Goal: Task Accomplishment & Management: Manage account settings

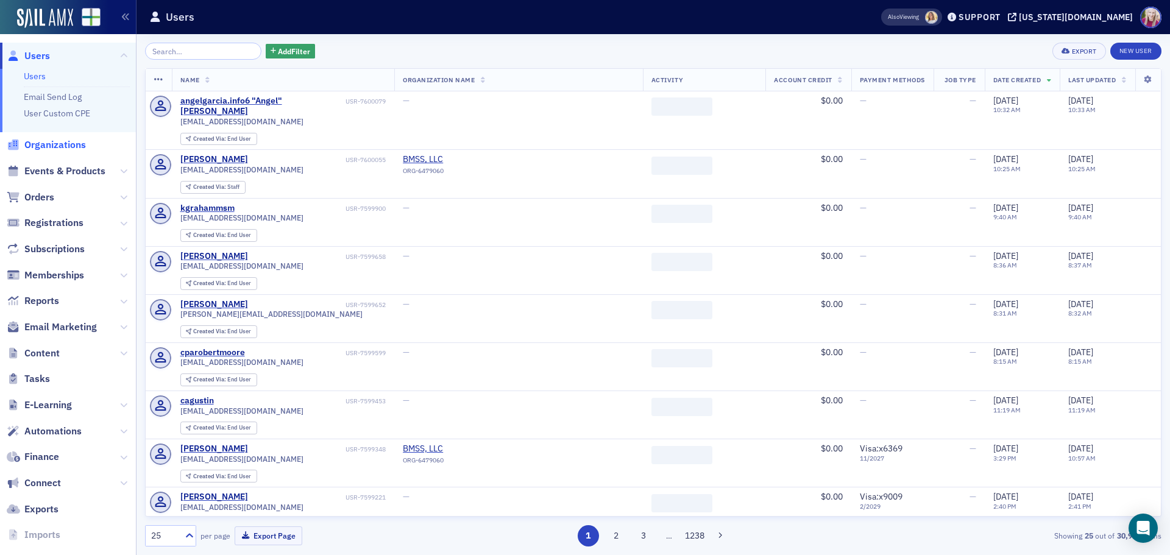
click at [67, 143] on span "Organizations" at bounding box center [55, 144] width 62 height 13
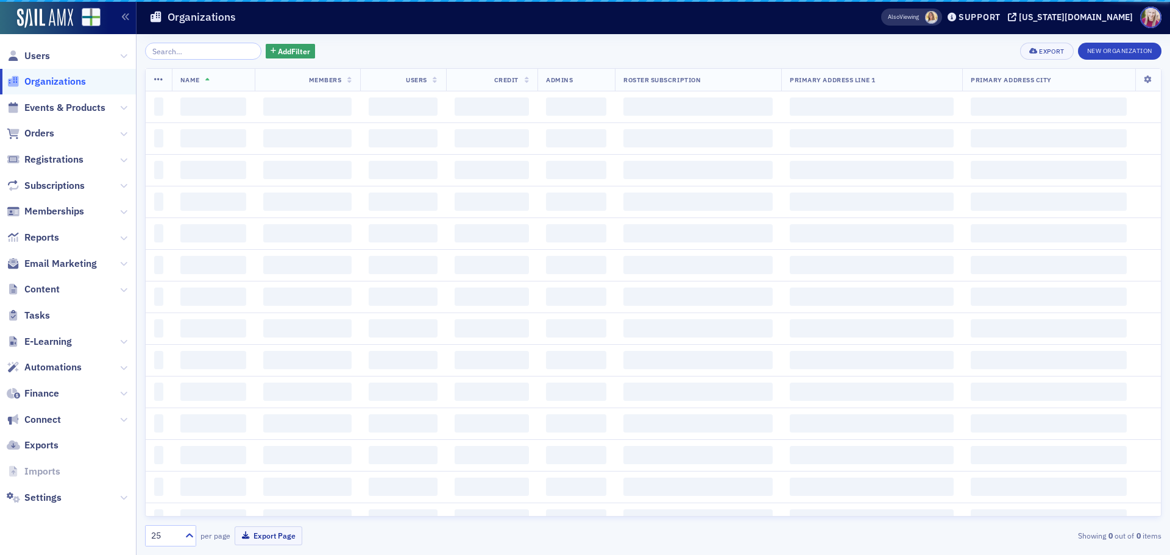
click at [174, 52] on input "search" at bounding box center [203, 51] width 116 height 17
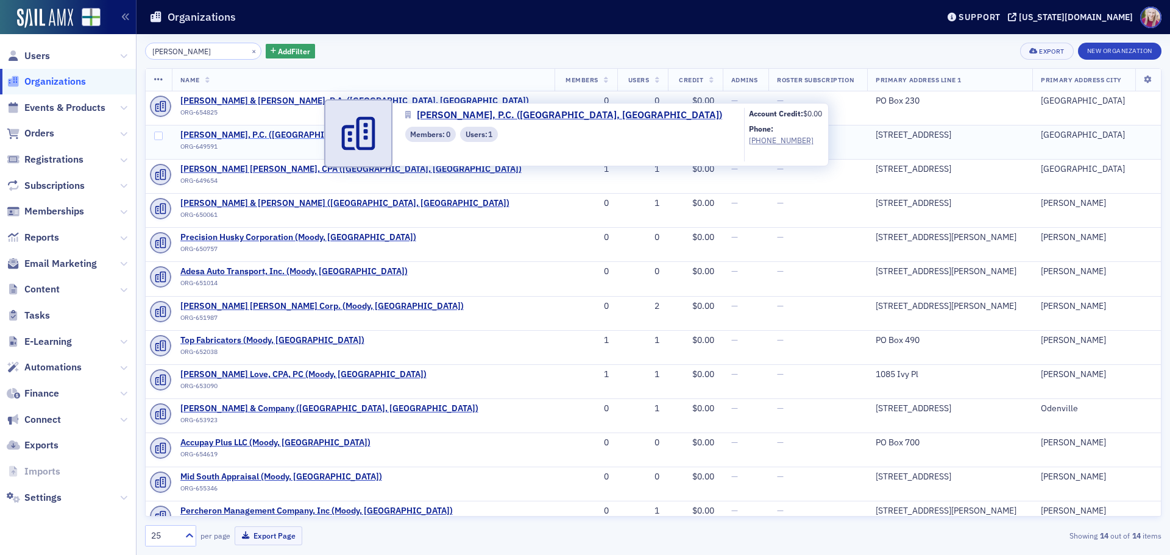
type input "[PERSON_NAME]"
click at [260, 139] on span "[PERSON_NAME], P.C. ([GEOGRAPHIC_DATA], [GEOGRAPHIC_DATA])" at bounding box center [315, 135] width 270 height 11
select select "US"
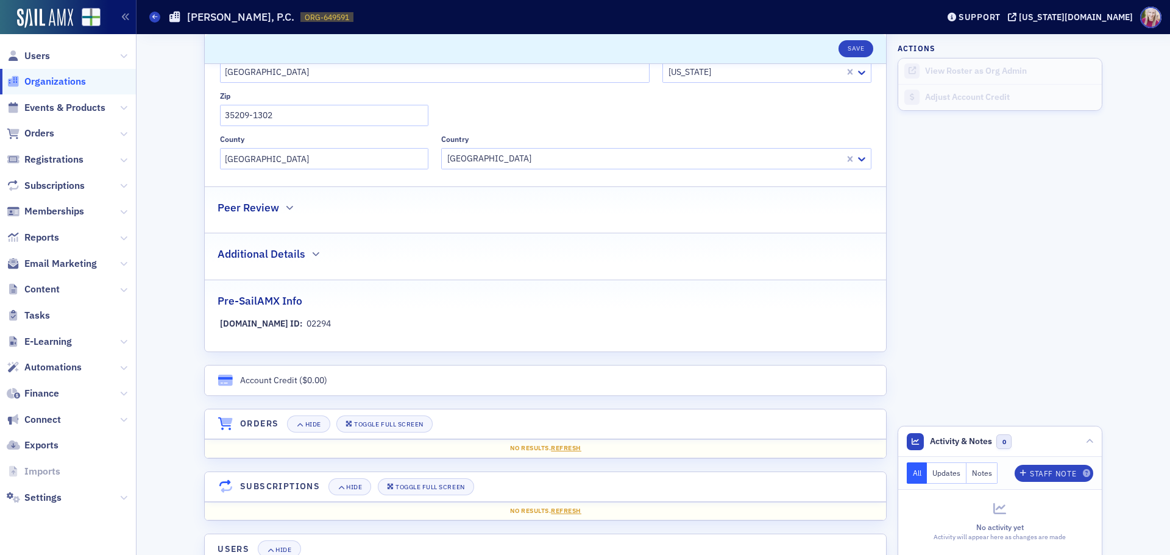
scroll to position [472, 0]
click at [281, 200] on div "Peer Review" at bounding box center [544, 202] width 655 height 29
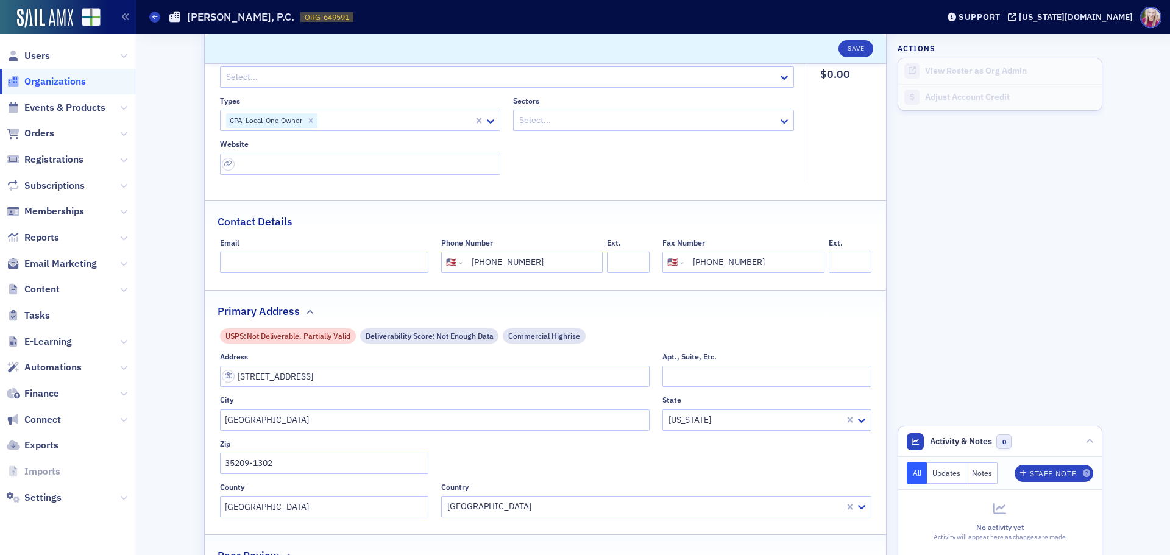
scroll to position [0, 0]
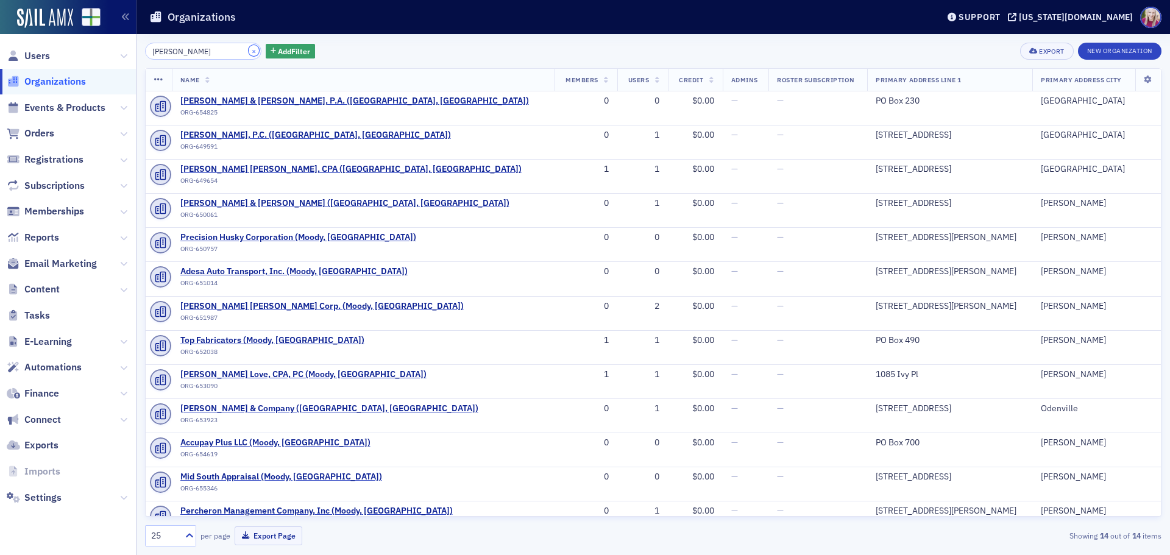
click at [249, 53] on button "×" at bounding box center [254, 50] width 11 height 11
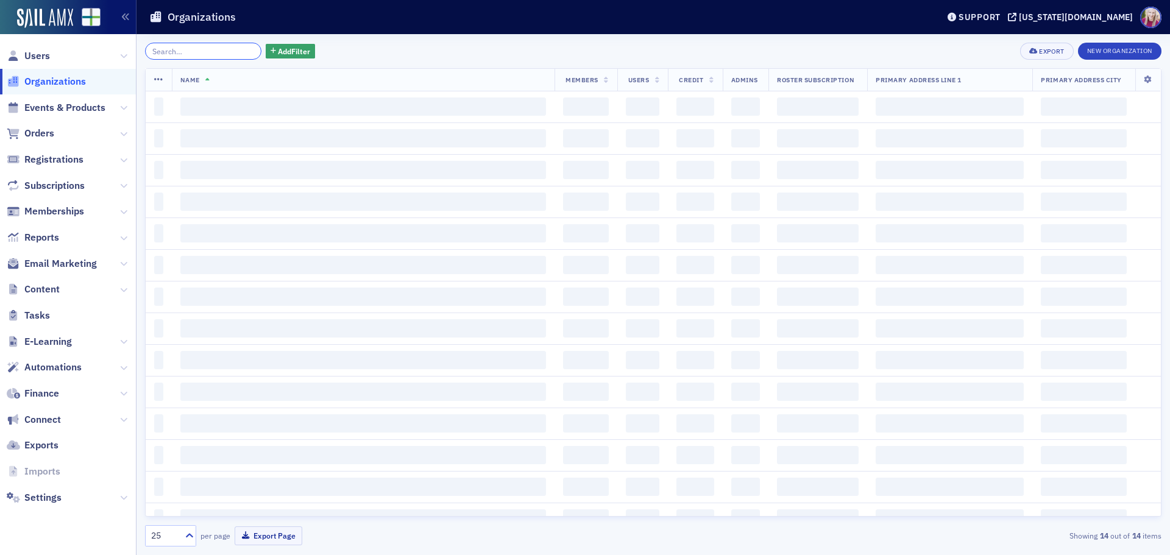
click at [225, 54] on input "search" at bounding box center [203, 51] width 116 height 17
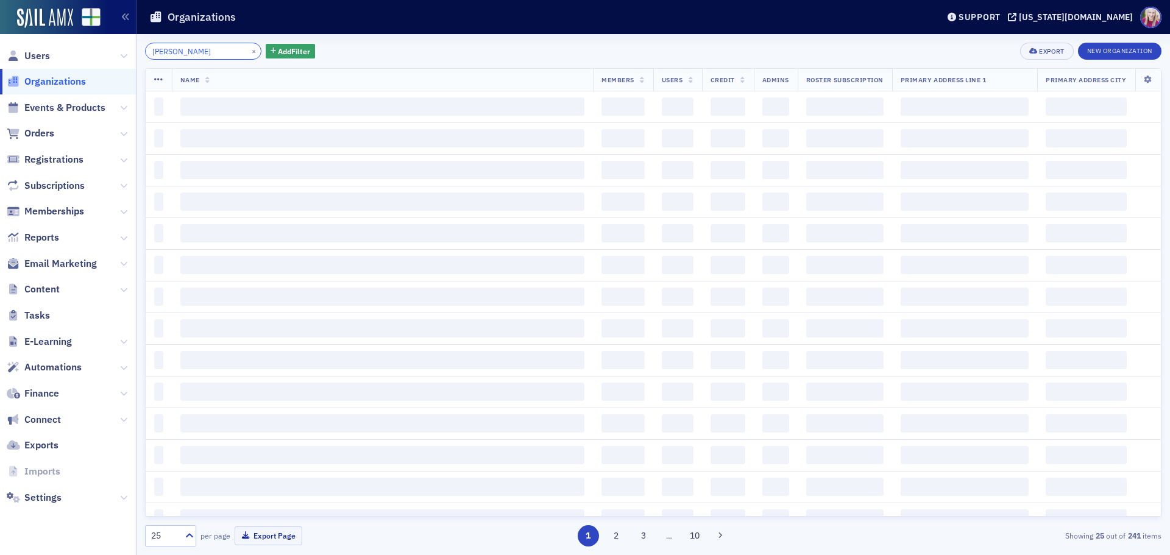
type input "[PERSON_NAME]"
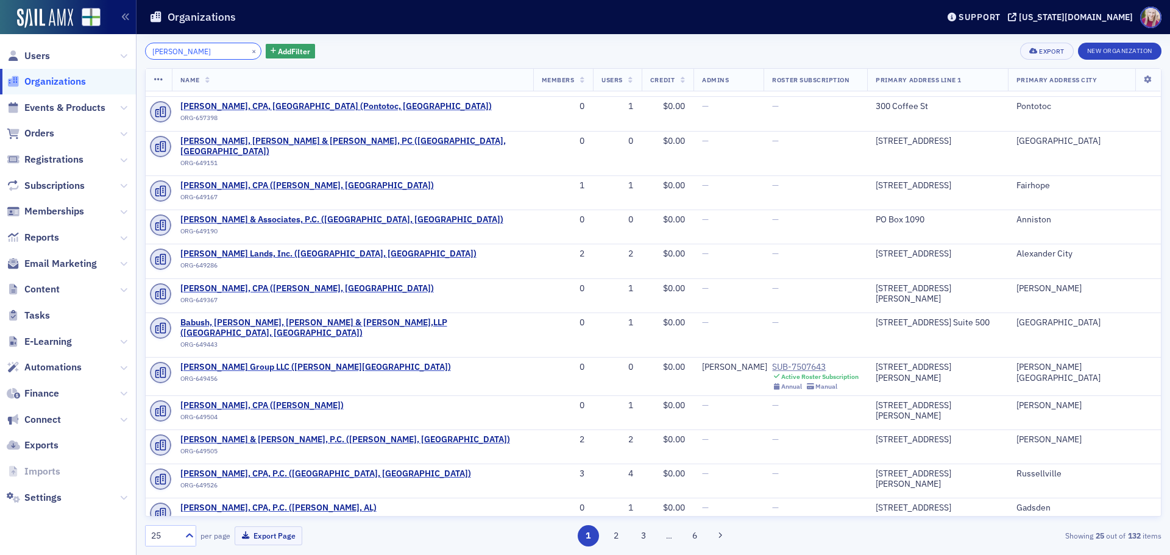
scroll to position [68, 0]
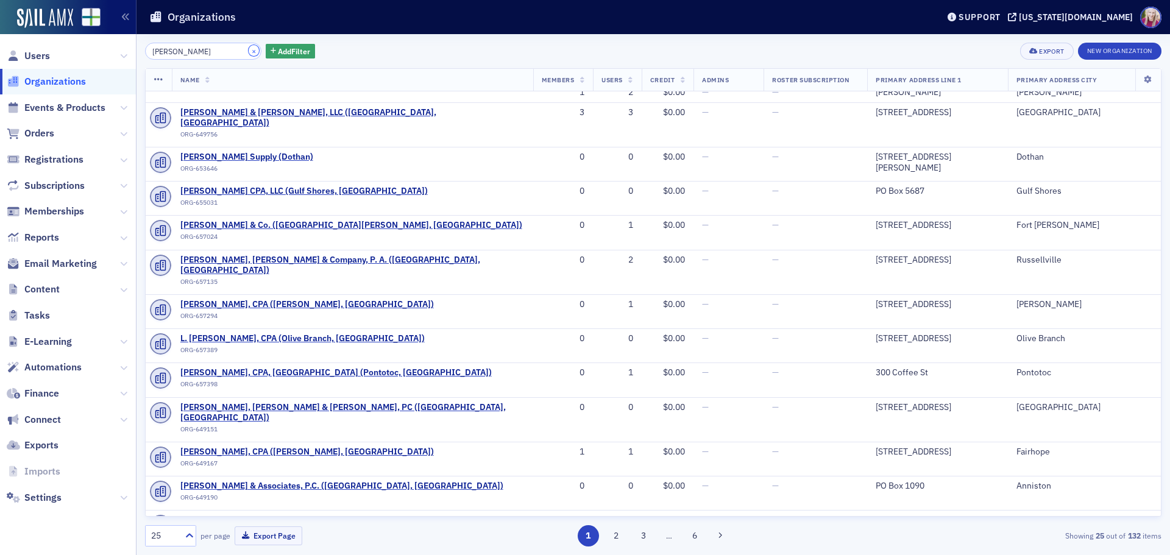
click at [249, 51] on button "×" at bounding box center [254, 50] width 11 height 11
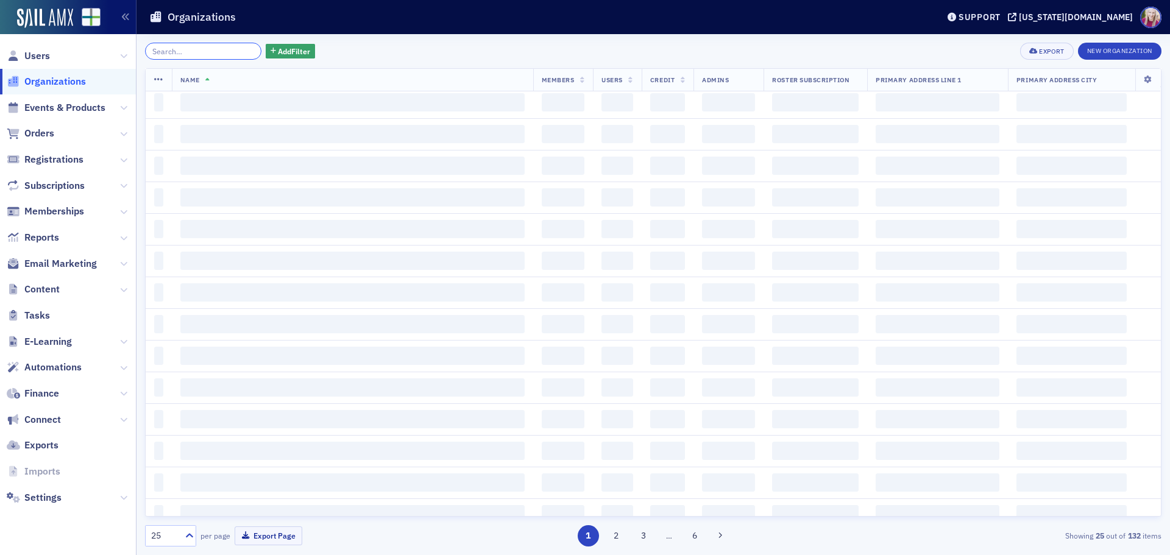
click at [227, 52] on input "search" at bounding box center [203, 51] width 116 height 17
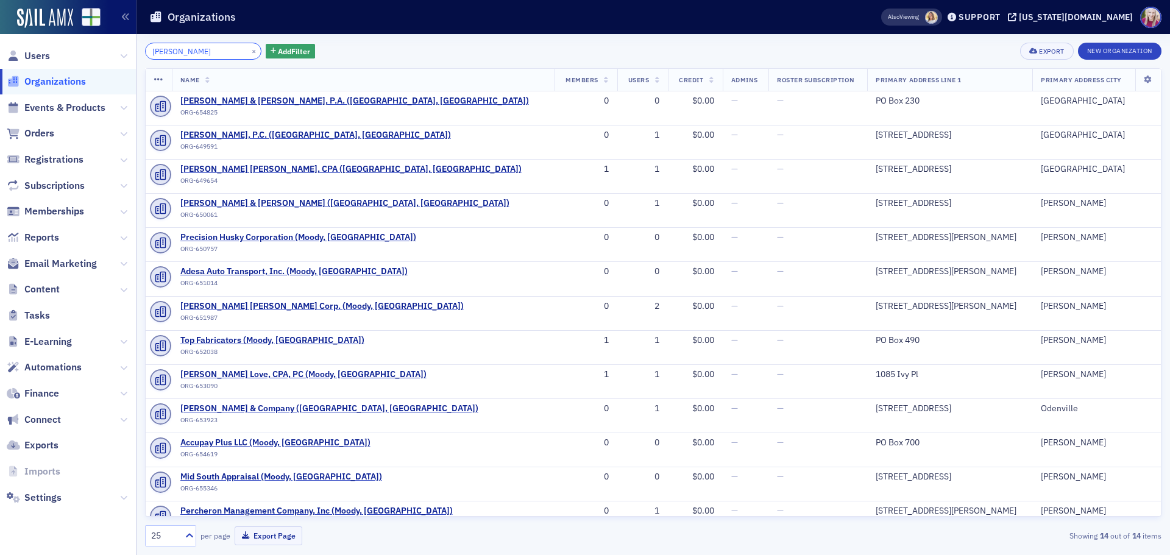
type input "[PERSON_NAME]"
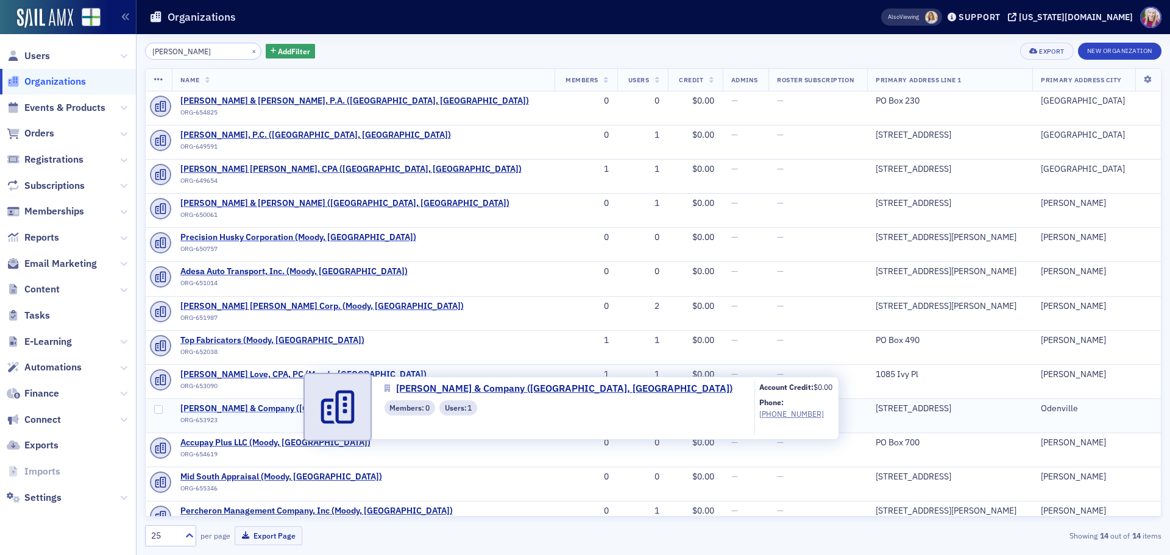
click at [255, 405] on span "[PERSON_NAME] & Company ([GEOGRAPHIC_DATA], [GEOGRAPHIC_DATA])" at bounding box center [329, 408] width 298 height 11
select select "US"
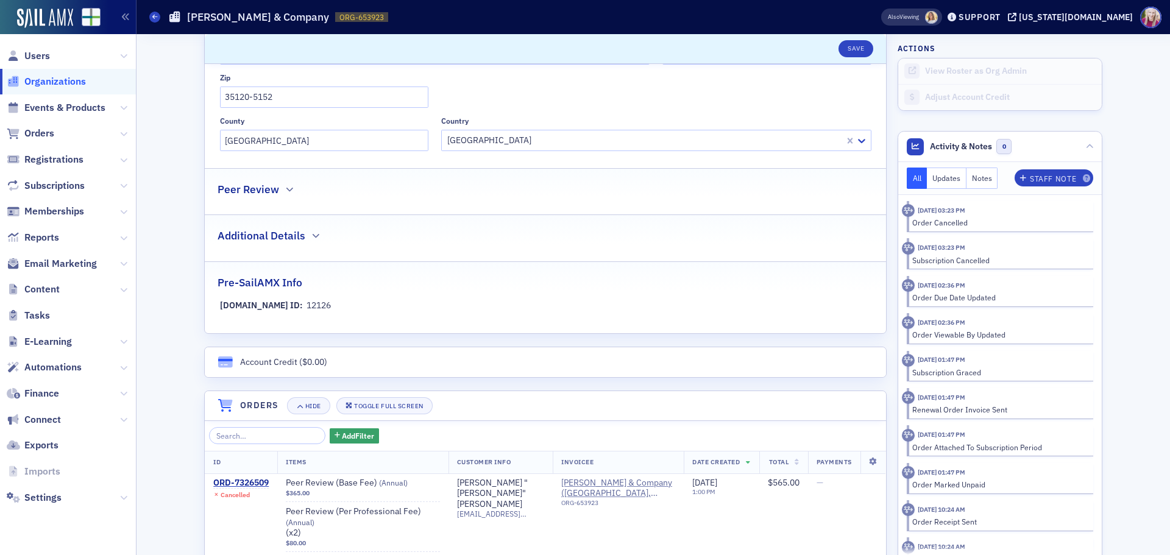
scroll to position [366, 0]
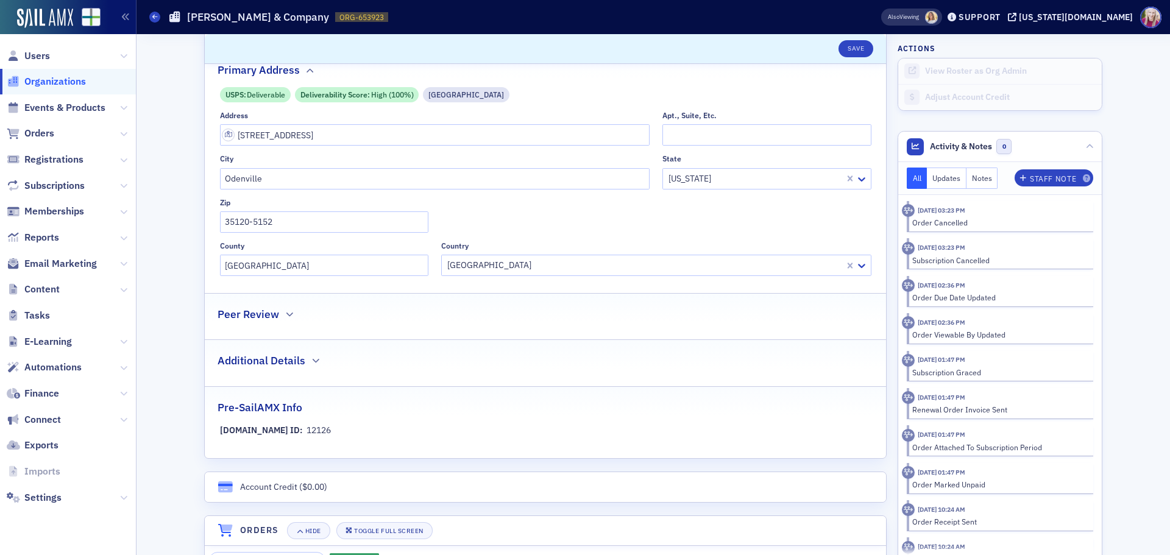
click at [274, 318] on div "Peer Review" at bounding box center [544, 308] width 655 height 29
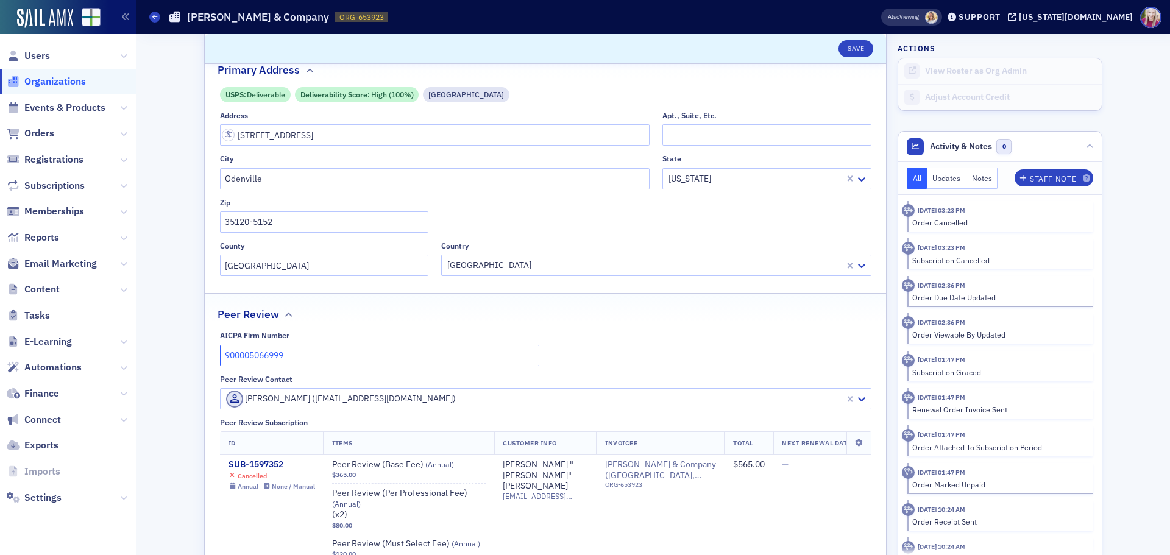
click at [293, 358] on input "900005066999" at bounding box center [379, 355] width 319 height 21
click at [294, 357] on input "900005066999" at bounding box center [379, 355] width 319 height 21
click at [854, 43] on button "Save" at bounding box center [855, 48] width 35 height 17
select select "US"
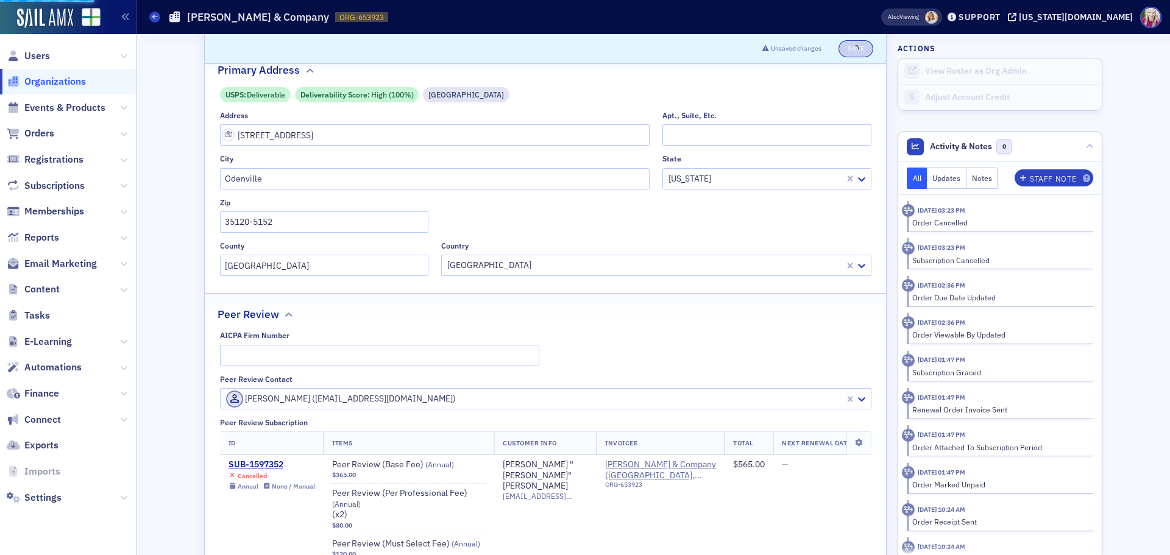
select select "US"
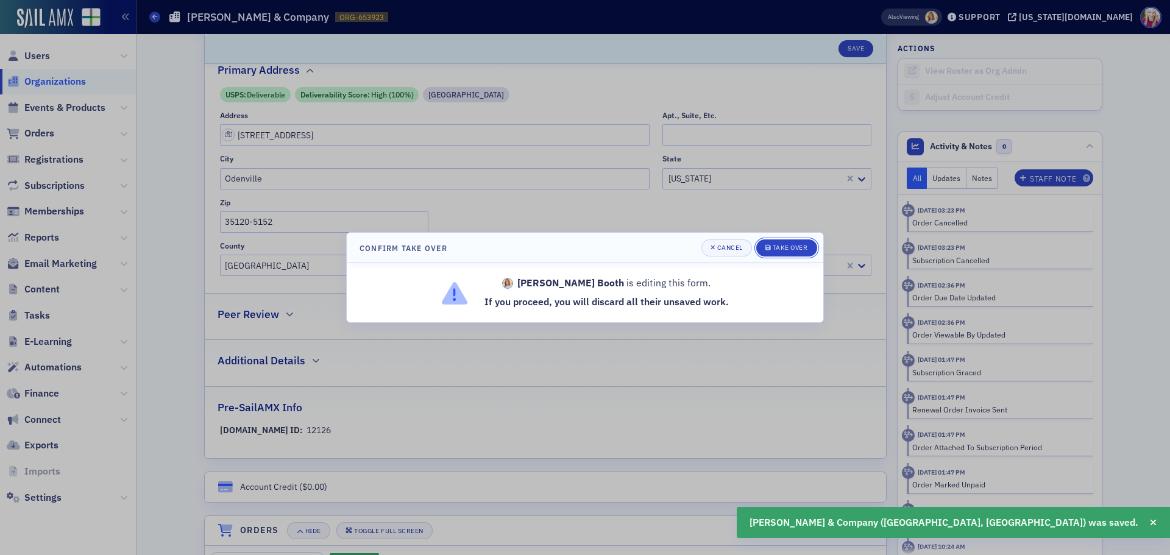
click at [785, 250] on div "Take Over" at bounding box center [789, 247] width 35 height 7
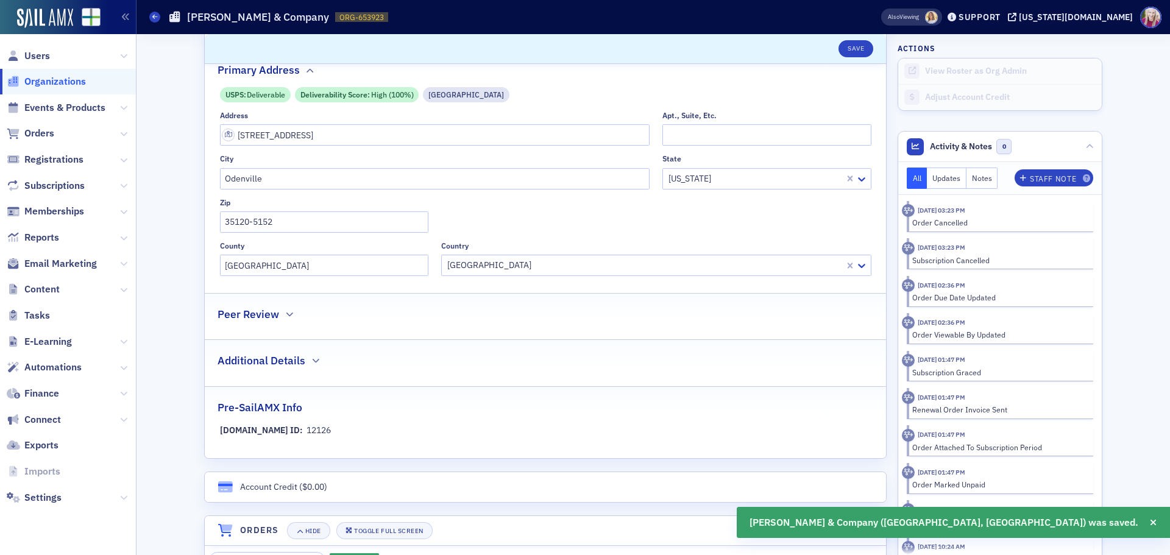
click at [244, 318] on h2 "Peer Review" at bounding box center [248, 314] width 62 height 16
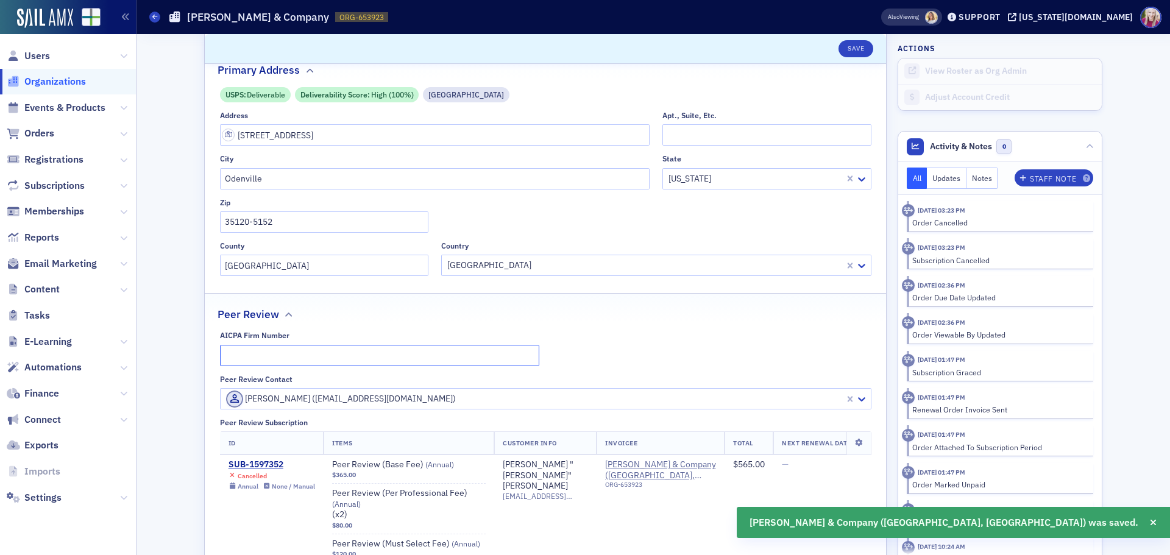
click at [299, 353] on input "AICPA Firm Number" at bounding box center [379, 355] width 319 height 21
click at [853, 52] on button "Save" at bounding box center [855, 48] width 35 height 17
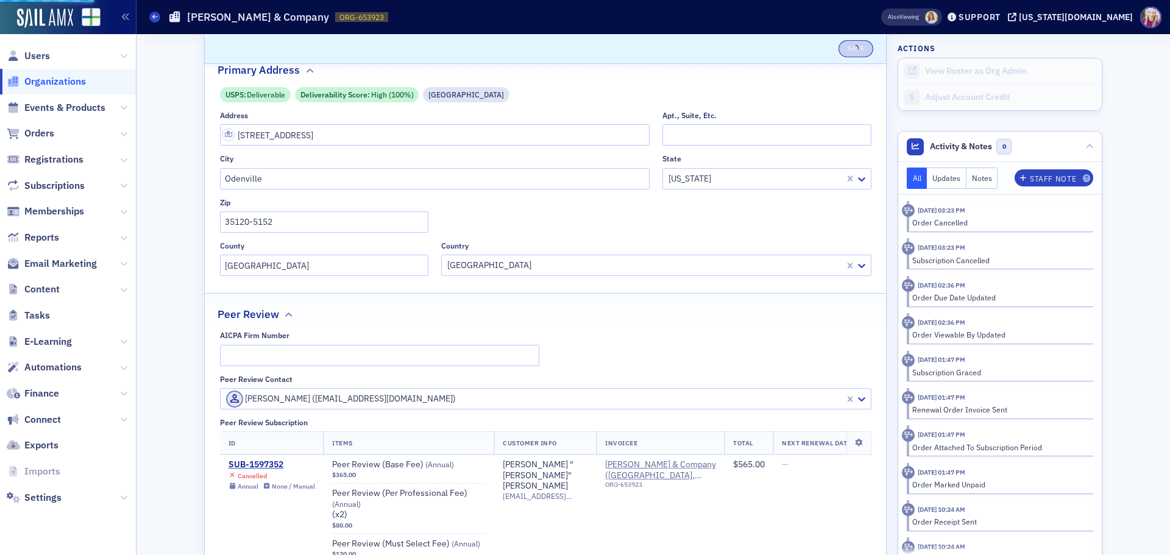
select select "US"
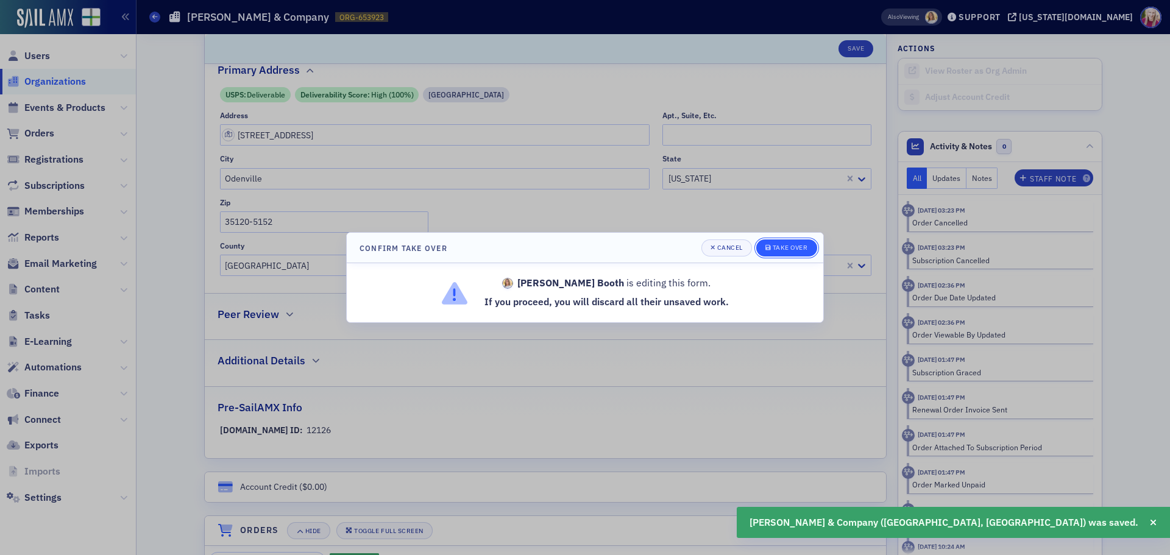
click at [773, 253] on button "Take Over" at bounding box center [786, 247] width 61 height 17
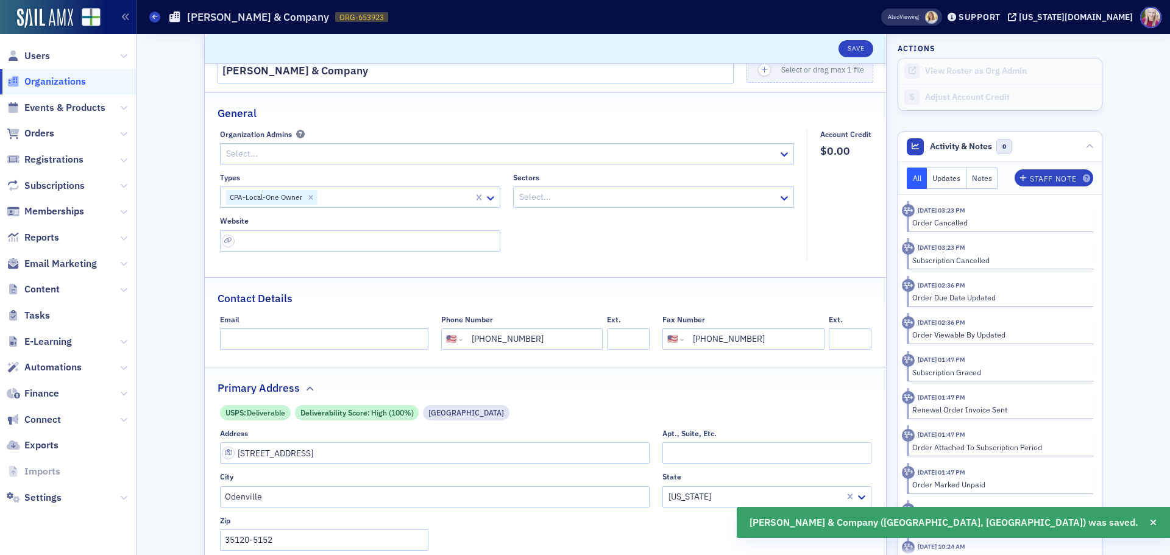
scroll to position [0, 0]
